Goal: Task Accomplishment & Management: Complete application form

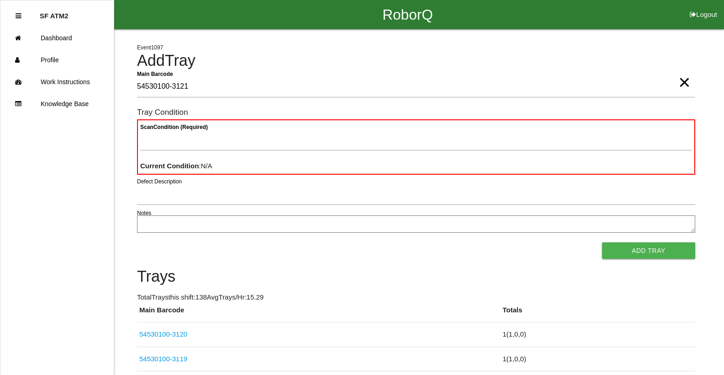
type Barcode "54530100-3121"
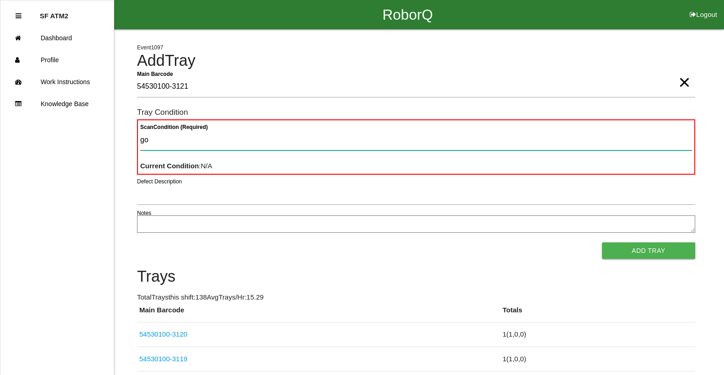
type Condition "goo"
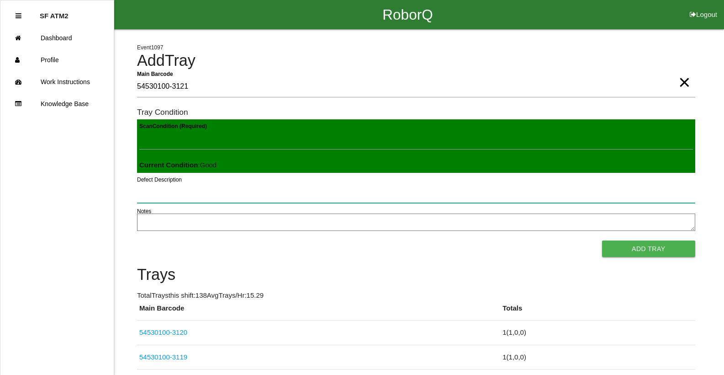
click at [602, 240] on button "Add Tray" at bounding box center [648, 248] width 93 height 16
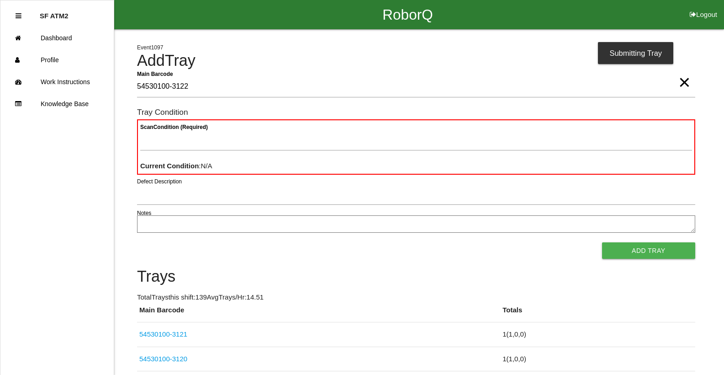
type Barcode "54530100-3122"
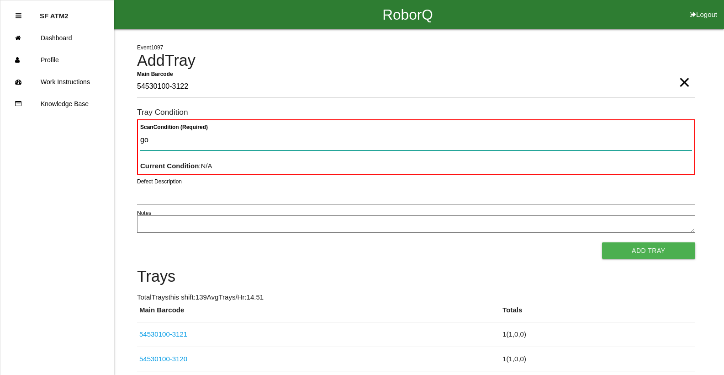
type Condition "goo"
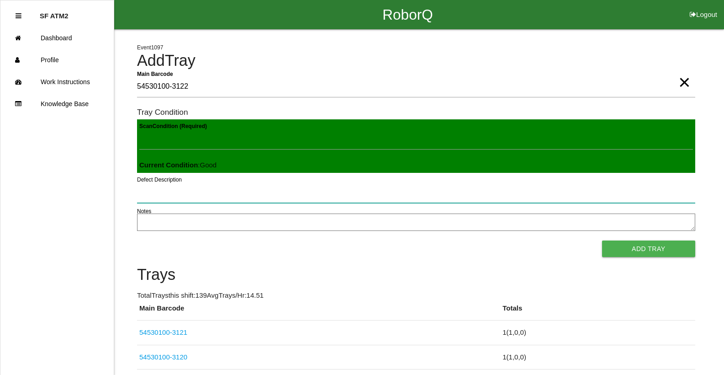
click at [602, 240] on button "Add Tray" at bounding box center [648, 248] width 93 height 16
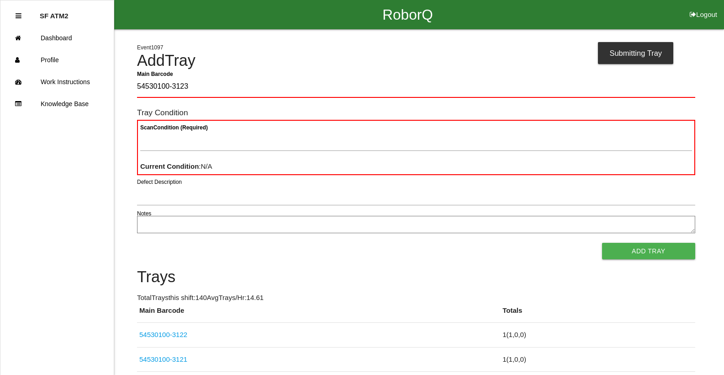
type Barcode "54530100-3123"
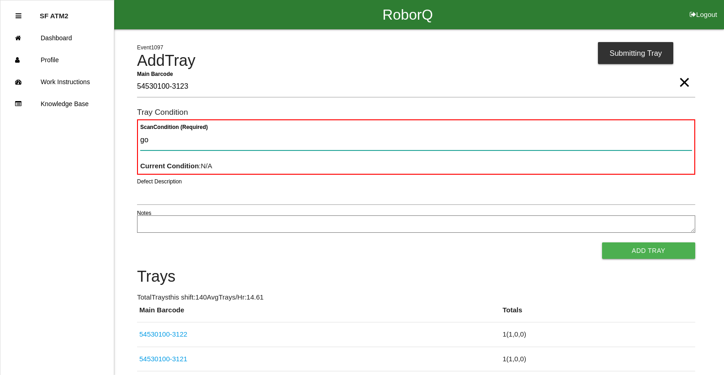
type Condition "goo"
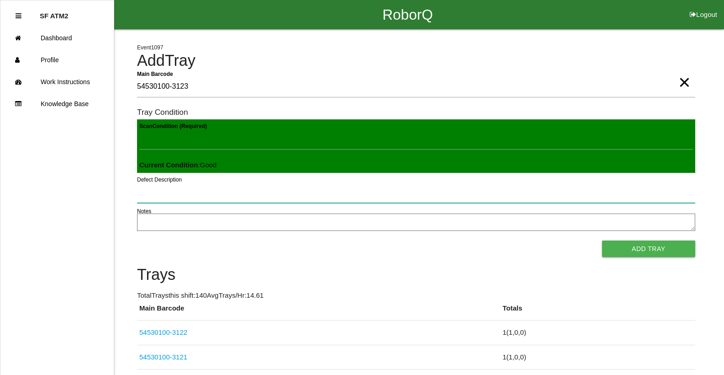
click at [602, 240] on button "Add Tray" at bounding box center [648, 248] width 93 height 16
